Goal: Entertainment & Leisure: Consume media (video, audio)

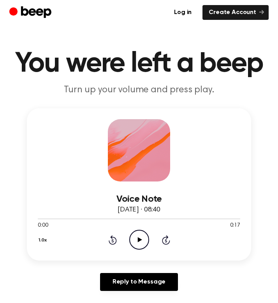
click at [138, 235] on icon "Play Audio" at bounding box center [139, 240] width 20 height 20
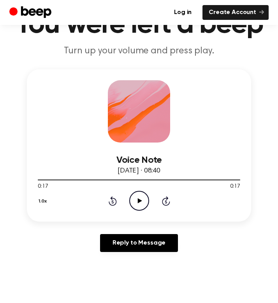
scroll to position [44, 0]
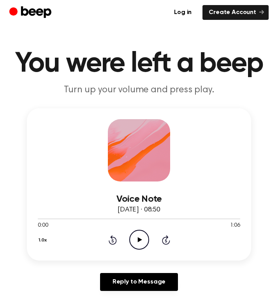
click at [134, 236] on icon "Play Audio" at bounding box center [139, 240] width 20 height 20
click at [140, 232] on icon "Play Audio" at bounding box center [139, 240] width 20 height 20
click at [70, 217] on div at bounding box center [139, 218] width 202 height 6
click at [137, 233] on icon "Pause Audio" at bounding box center [139, 240] width 20 height 20
